Goal: Transaction & Acquisition: Purchase product/service

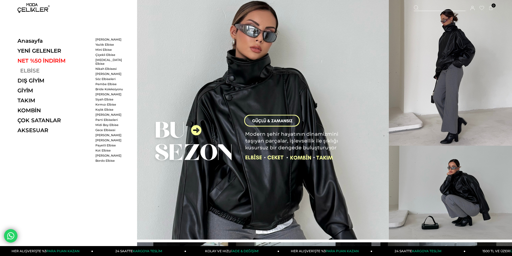
click at [33, 70] on link "ELBİSE" at bounding box center [54, 71] width 74 height 6
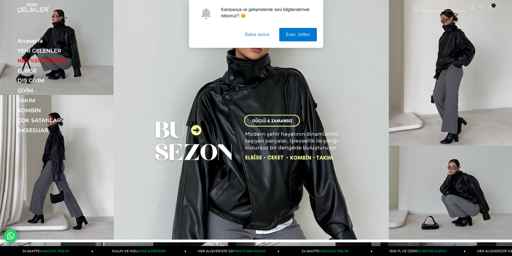
click at [265, 37] on button "Daha sonra" at bounding box center [258, 34] width 38 height 13
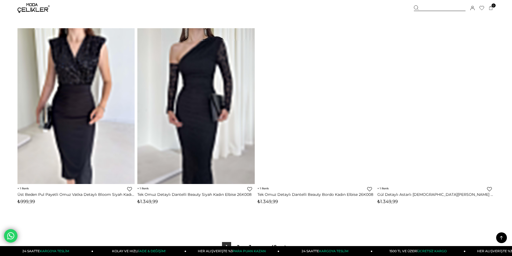
scroll to position [3981, 0]
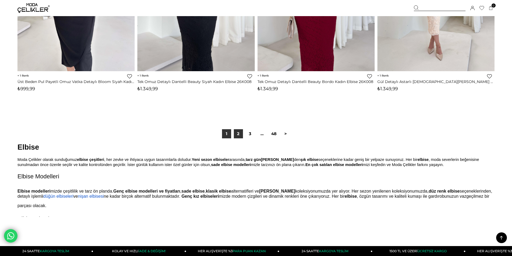
click at [240, 135] on link "2" at bounding box center [238, 133] width 9 height 9
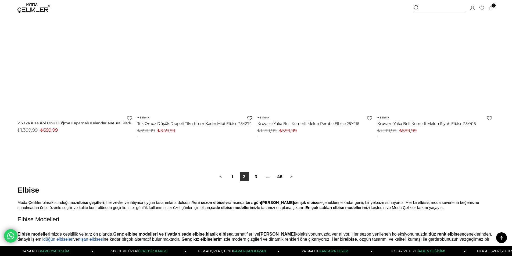
scroll to position [3954, 0]
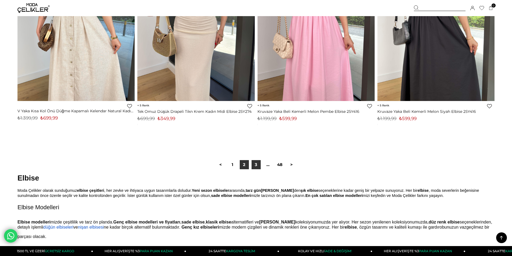
click at [254, 162] on link "3" at bounding box center [256, 164] width 9 height 9
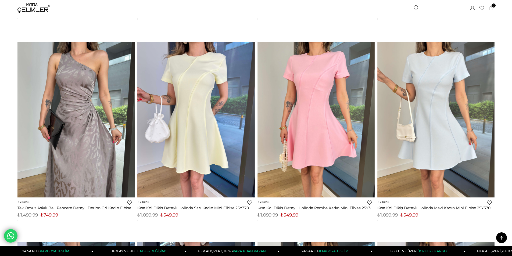
scroll to position [646, 0]
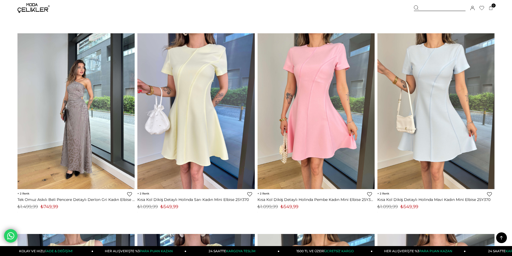
click at [67, 90] on img at bounding box center [75, 111] width 117 height 156
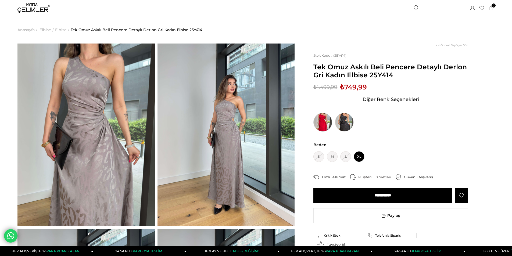
click at [321, 126] on img at bounding box center [323, 122] width 19 height 19
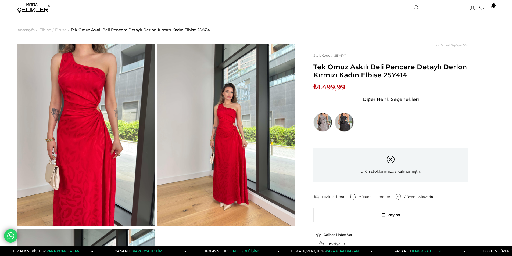
click at [349, 127] on img at bounding box center [344, 122] width 19 height 19
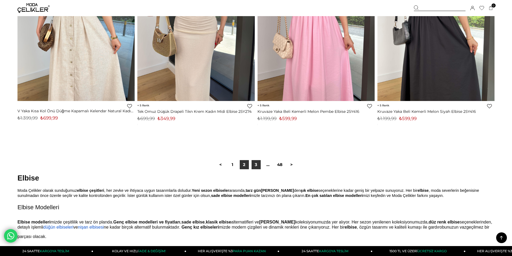
click at [257, 165] on link "3" at bounding box center [256, 164] width 9 height 9
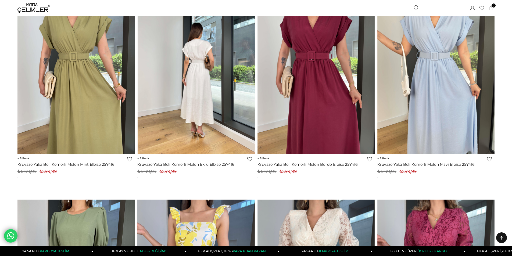
scroll to position [188, 0]
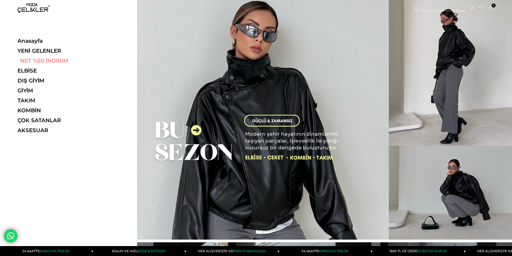
click at [27, 59] on link "NET %50 İNDİRİM" at bounding box center [54, 61] width 74 height 6
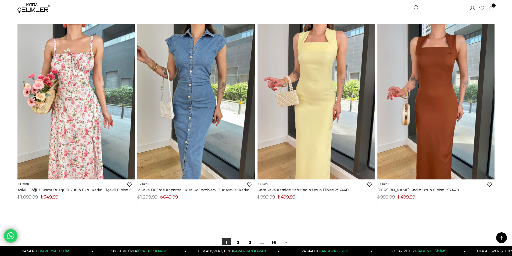
scroll to position [4061, 0]
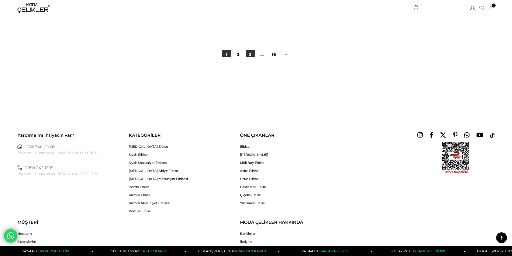
click at [251, 52] on link "3" at bounding box center [250, 54] width 9 height 9
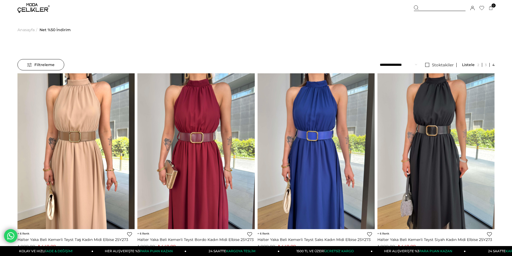
click at [26, 9] on img at bounding box center [33, 8] width 32 height 10
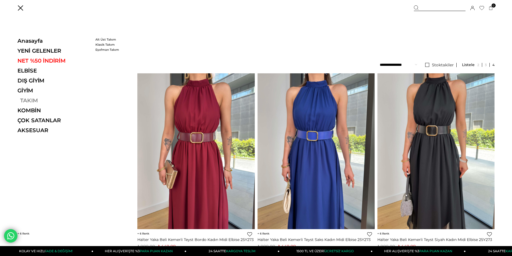
click at [31, 100] on link "TAKIM" at bounding box center [54, 100] width 74 height 6
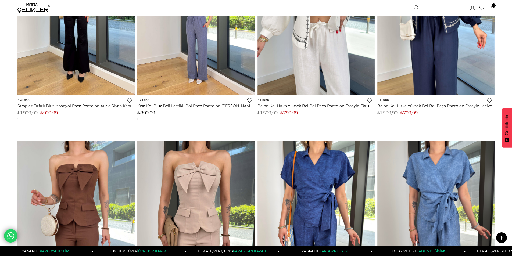
scroll to position [2986, 0]
